Goal: Task Accomplishment & Management: Manage account settings

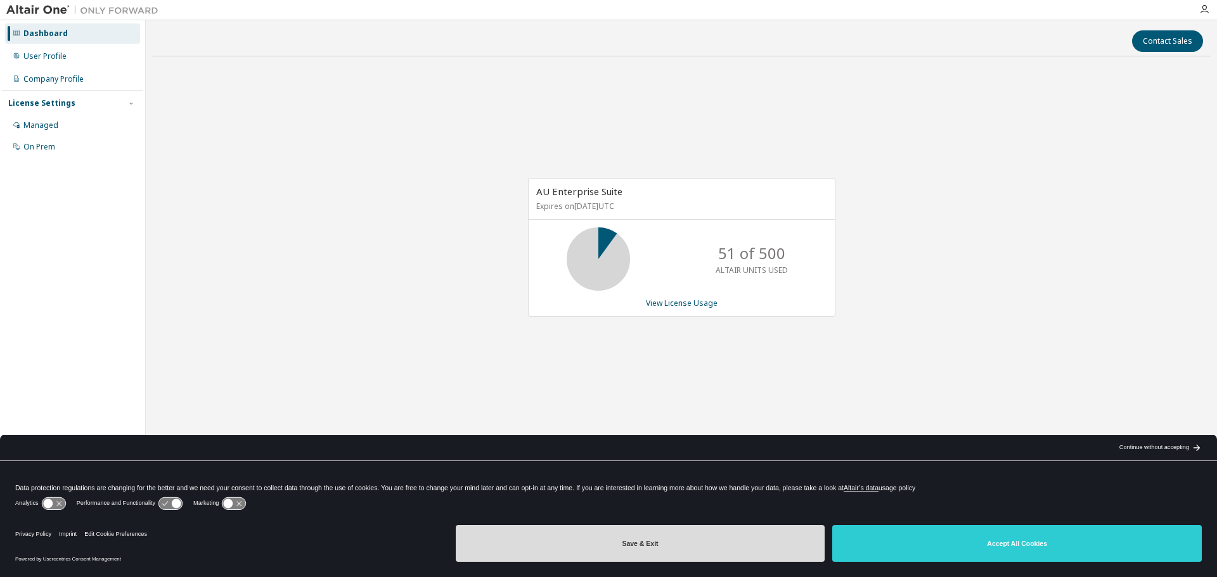
click at [695, 535] on button "Save & Exit" at bounding box center [640, 543] width 369 height 37
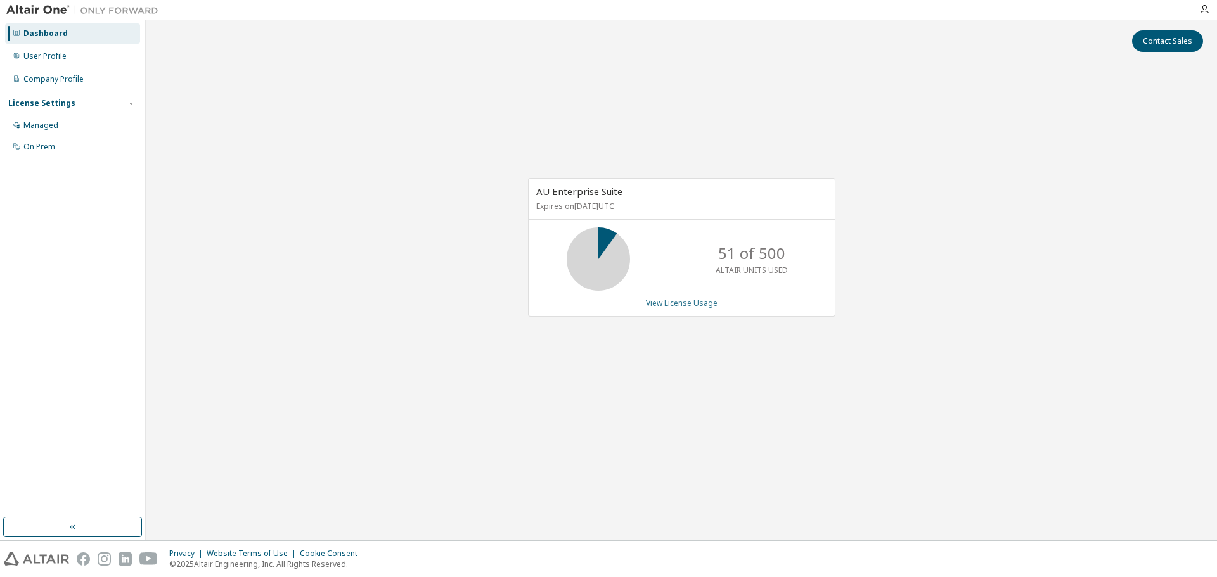
click at [683, 303] on link "View License Usage" at bounding box center [682, 303] width 72 height 11
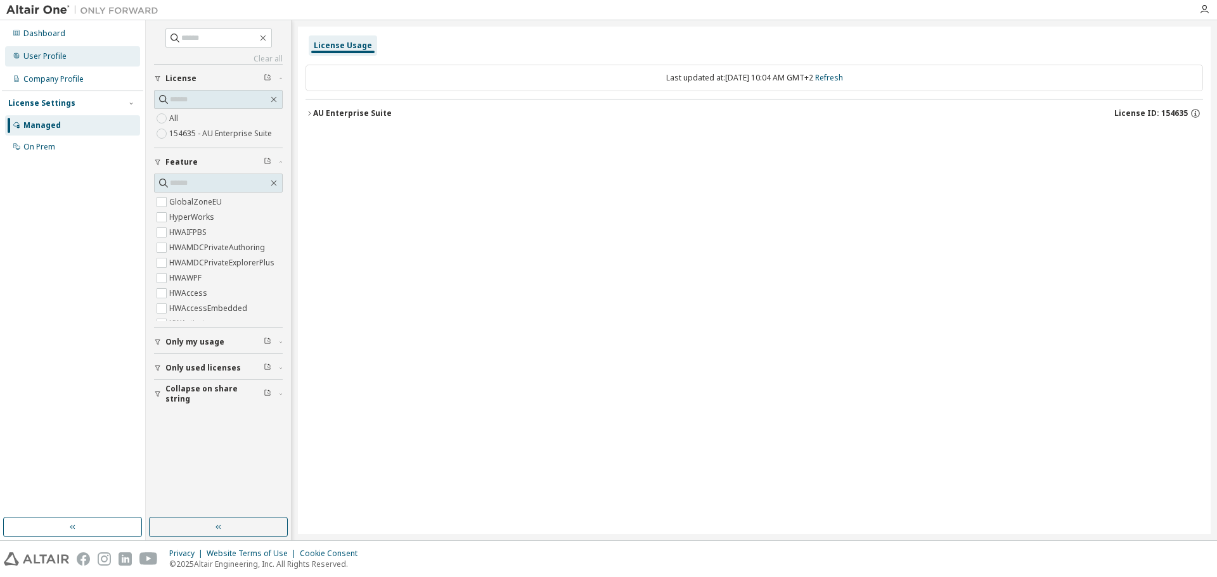
click at [40, 54] on div "User Profile" at bounding box center [44, 56] width 43 height 10
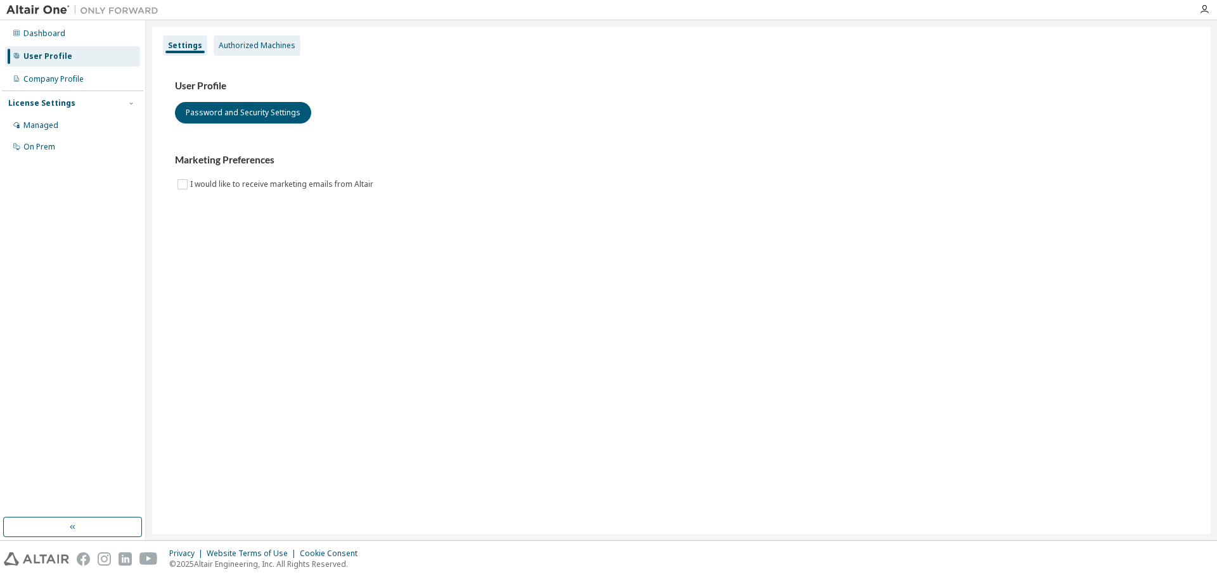
click at [260, 41] on div "Authorized Machines" at bounding box center [257, 46] width 77 height 10
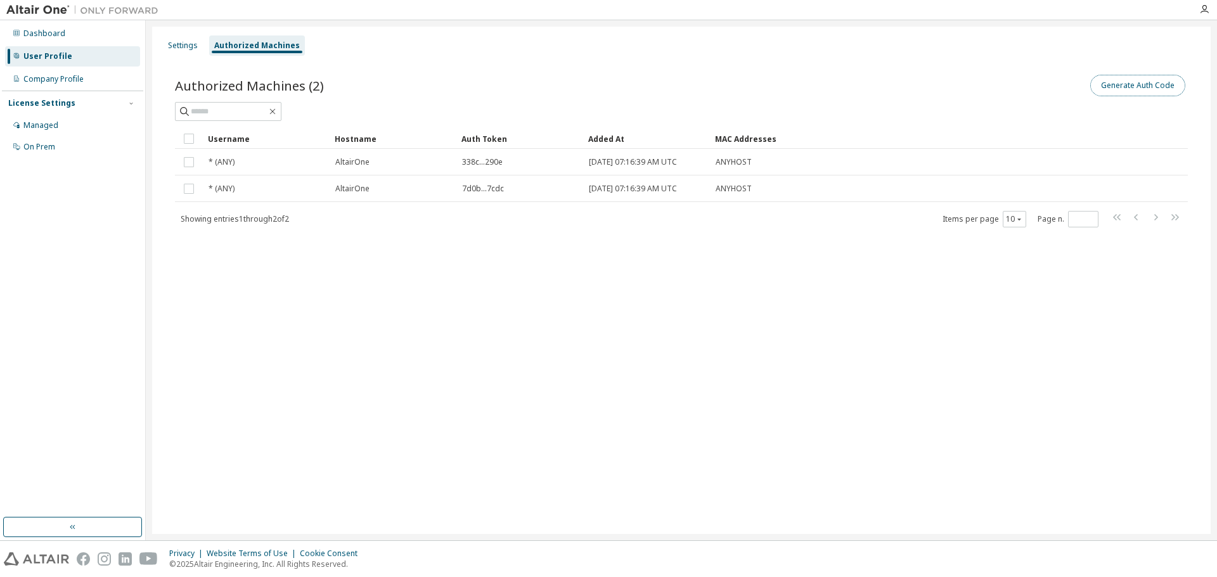
click at [1121, 85] on button "Generate Auth Code" at bounding box center [1137, 86] width 95 height 22
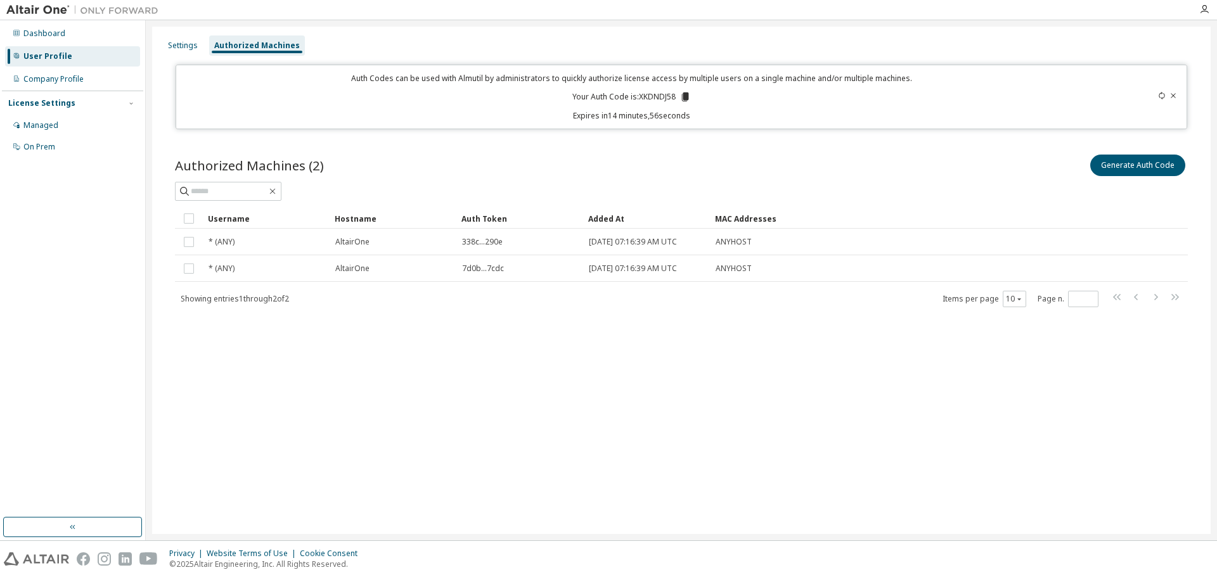
click at [685, 94] on icon at bounding box center [685, 97] width 7 height 9
